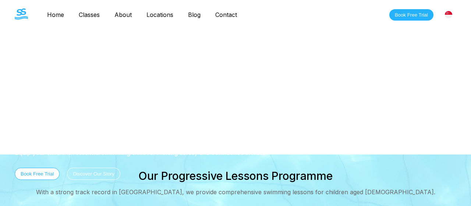
click at [162, 14] on link "Locations" at bounding box center [160, 14] width 42 height 7
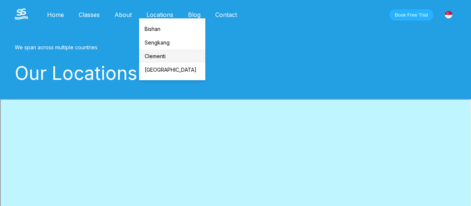
click at [157, 55] on link "Clementi" at bounding box center [172, 56] width 66 height 14
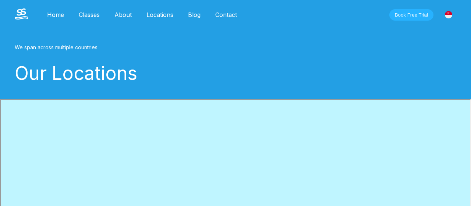
click at [59, 17] on link "Home" at bounding box center [56, 14] width 32 height 7
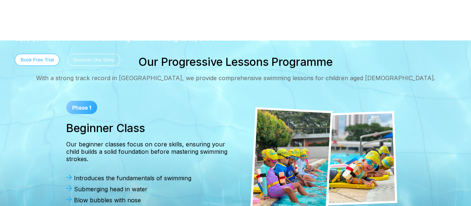
scroll to position [106, 0]
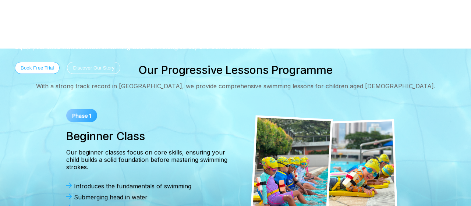
click at [45, 70] on button "Book Free Trial" at bounding box center [37, 68] width 45 height 12
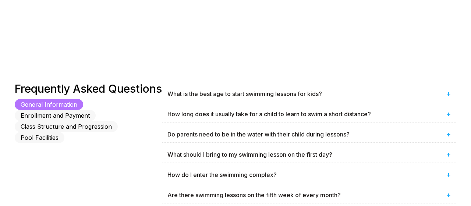
scroll to position [402, 0]
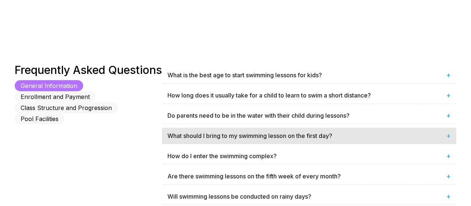
click at [186, 128] on div "What should I bring to my swimming lesson on the first day? +" at bounding box center [309, 136] width 294 height 16
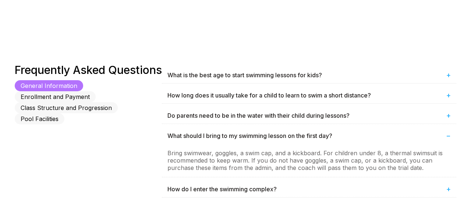
click at [91, 102] on button "Class Structure and Progression" at bounding box center [66, 107] width 103 height 11
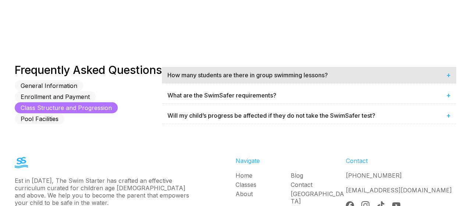
click at [193, 67] on div "How many students are there in group swimming lessons? +" at bounding box center [309, 75] width 294 height 16
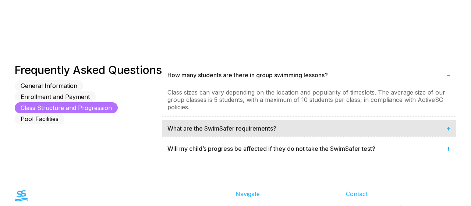
click at [184, 120] on div "What are the SwimSafer requirements? +" at bounding box center [309, 128] width 294 height 16
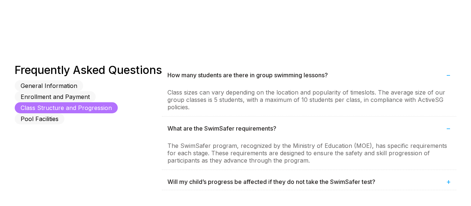
click at [54, 113] on button "Pool Facilities" at bounding box center [40, 118] width 50 height 11
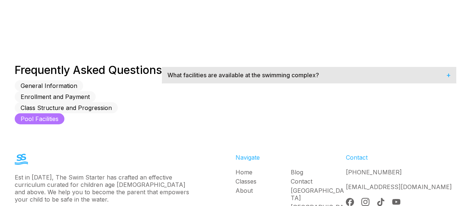
click at [196, 67] on div "What facilities are available at the swimming complex? +" at bounding box center [309, 75] width 294 height 16
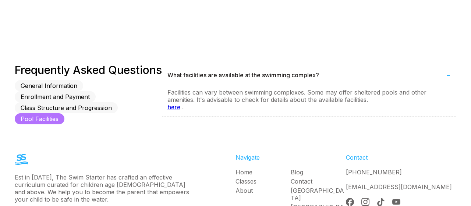
click at [88, 91] on button "Enrollment and Payment" at bounding box center [55, 96] width 81 height 11
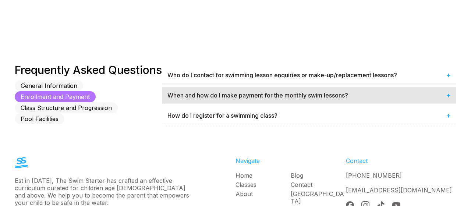
click at [206, 87] on div "When and how do I make payment for the monthly swim lessons? +" at bounding box center [309, 95] width 294 height 16
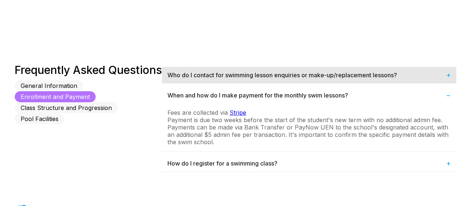
click at [255, 67] on div "Who do I contact for swimming lesson enquiries or make-up/replacement lessons? +" at bounding box center [309, 75] width 294 height 16
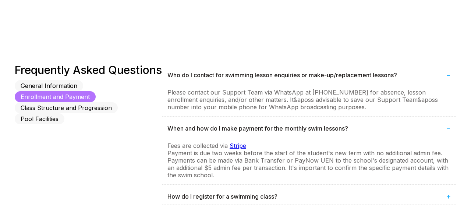
click at [48, 86] on button "General Information" at bounding box center [49, 85] width 68 height 11
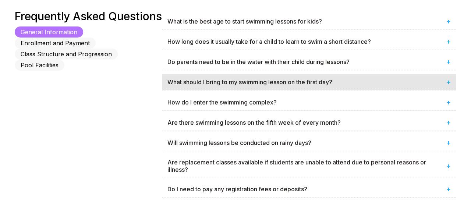
scroll to position [457, 0]
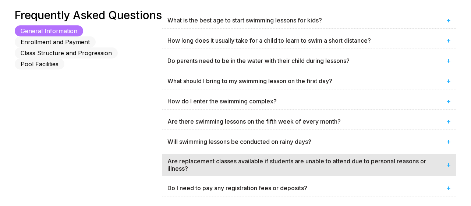
click at [213, 154] on div "Are replacement classes available if students are unable to attend due to perso…" at bounding box center [309, 165] width 294 height 22
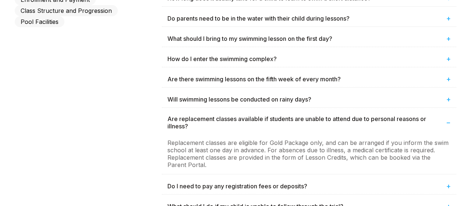
scroll to position [500, 0]
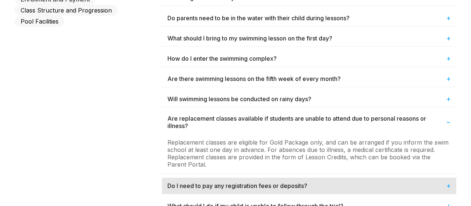
click at [176, 178] on div "Do I need to pay any registration fees or deposits? +" at bounding box center [309, 186] width 294 height 16
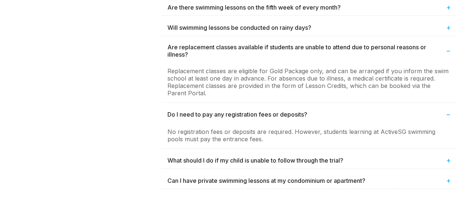
scroll to position [572, 0]
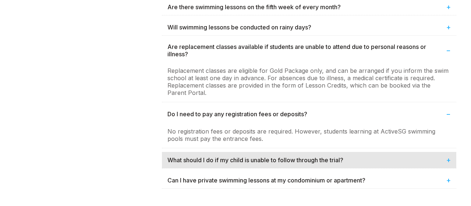
click at [183, 152] on div "What should I do if my child is unable to follow through the trial? +" at bounding box center [309, 160] width 294 height 16
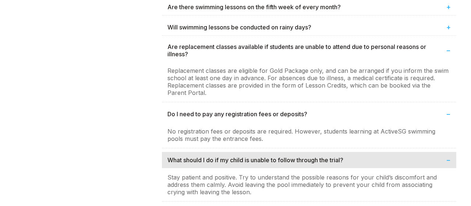
click at [183, 152] on div "What should I do if my child is unable to follow through the trial? −" at bounding box center [309, 160] width 294 height 16
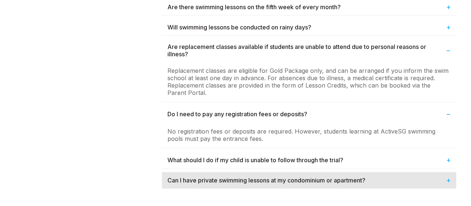
click at [183, 172] on div "Can I have private swimming lessons at my condominium or apartment? +" at bounding box center [309, 180] width 294 height 16
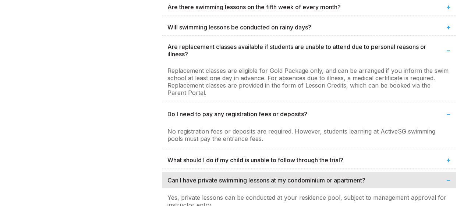
click at [183, 172] on div "Can I have private swimming lessons at my condominium or apartment? −" at bounding box center [309, 180] width 294 height 16
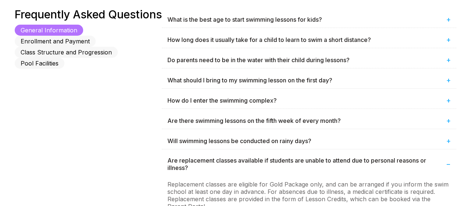
scroll to position [458, 0]
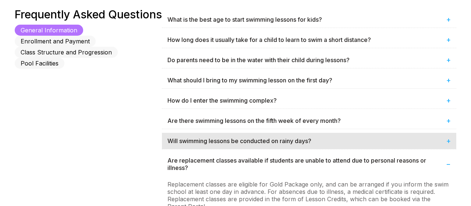
click at [227, 133] on div "Will swimming lessons be conducted on rainy days? +" at bounding box center [309, 141] width 294 height 16
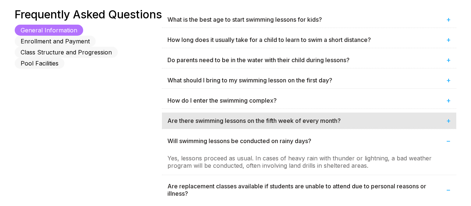
click at [245, 113] on div "Are there swimming lessons on the fifth week of every month? +" at bounding box center [309, 121] width 294 height 16
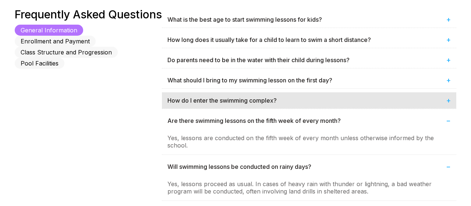
click at [260, 92] on div "How do I enter the swimming complex? +" at bounding box center [309, 100] width 294 height 16
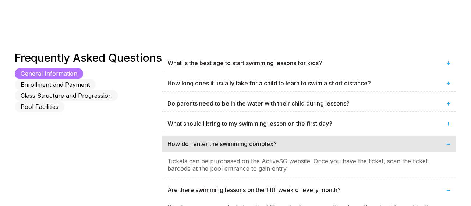
scroll to position [414, 0]
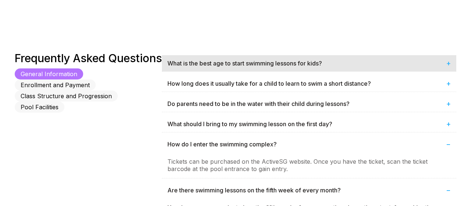
click at [290, 55] on div "What is the best age to start swimming lessons for kids? +" at bounding box center [309, 63] width 294 height 16
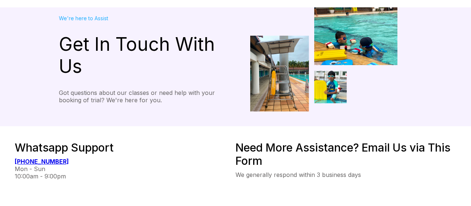
scroll to position [0, 0]
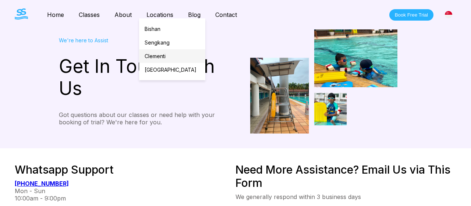
click at [163, 54] on link "Clementi" at bounding box center [172, 56] width 66 height 14
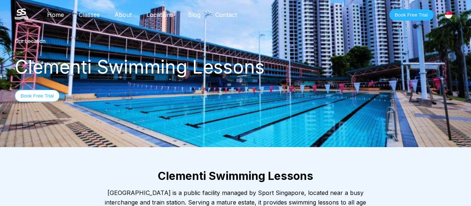
click at [46, 96] on button "Book Free Trial" at bounding box center [37, 96] width 45 height 12
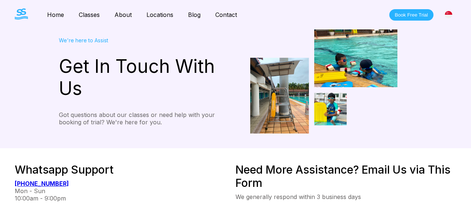
click at [91, 15] on link "Classes" at bounding box center [89, 14] width 36 height 7
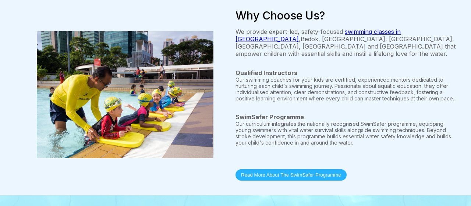
scroll to position [397, 0]
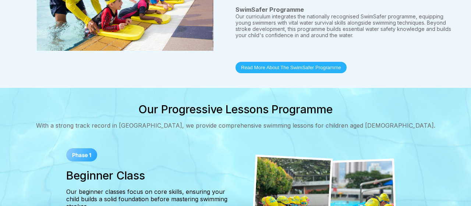
click at [273, 62] on button "Read More About The SwimSafer Programme" at bounding box center [291, 67] width 111 height 11
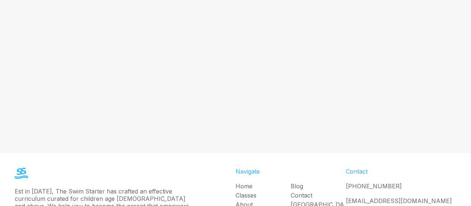
scroll to position [1625, 0]
